Goal: Task Accomplishment & Management: Use online tool/utility

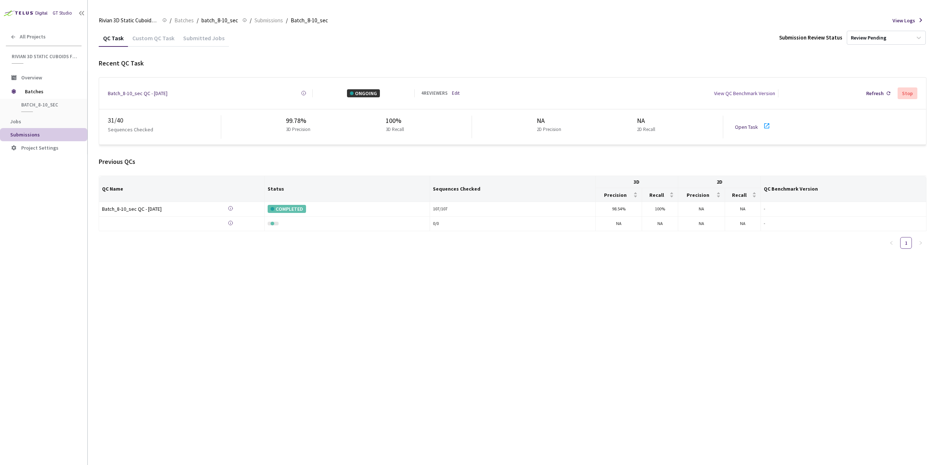
click at [748, 124] on link "Open Task" at bounding box center [746, 127] width 23 height 7
